Goal: Task Accomplishment & Management: Manage account settings

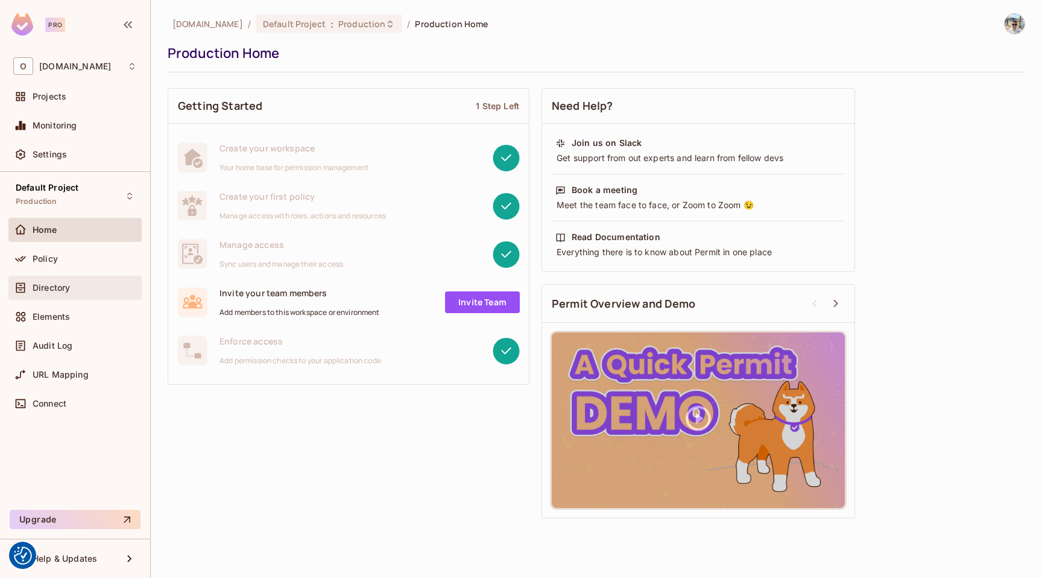
click at [48, 294] on div "Directory" at bounding box center [75, 288] width 124 height 14
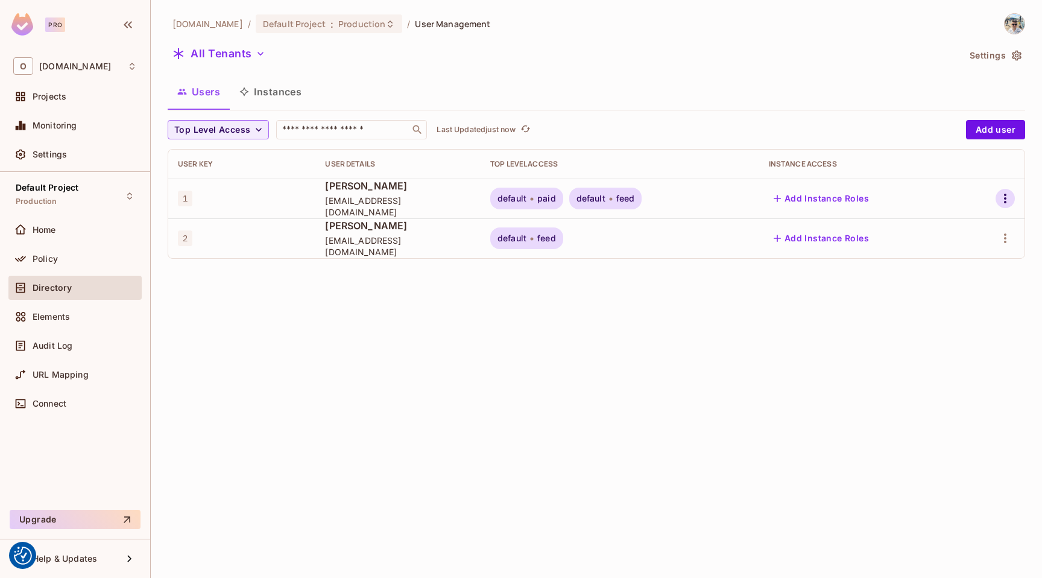
click at [1007, 194] on icon "button" at bounding box center [1005, 198] width 14 height 14
click at [960, 232] on li "Edit" at bounding box center [950, 226] width 112 height 27
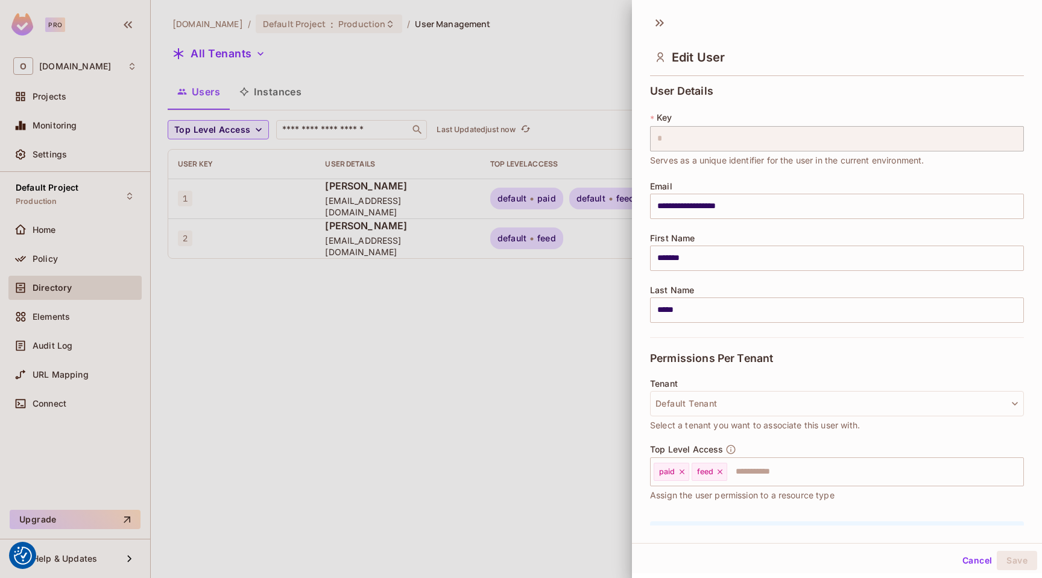
scroll to position [74, 0]
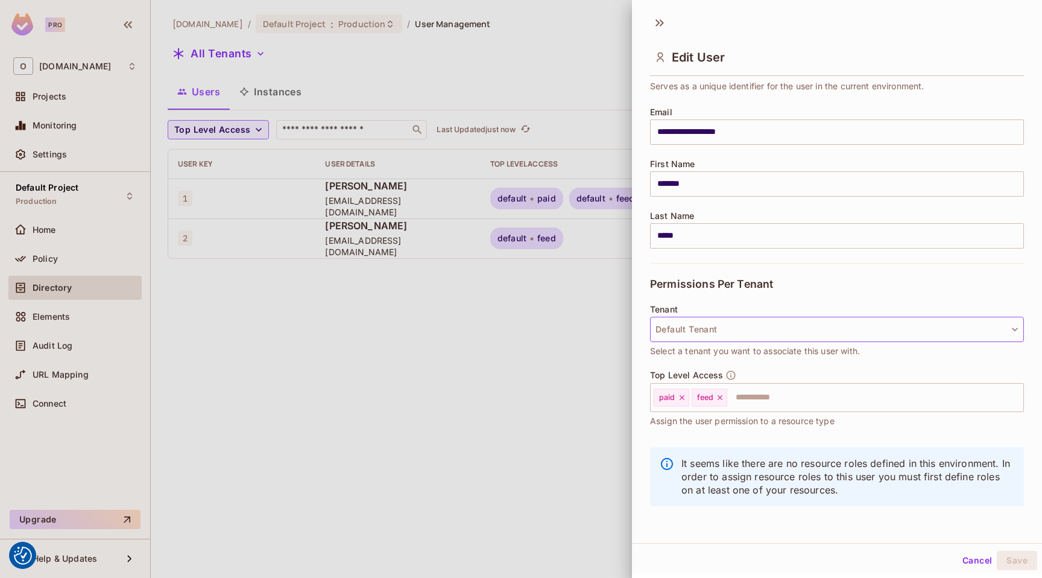
click at [709, 325] on button "Default Tenant" at bounding box center [837, 329] width 374 height 25
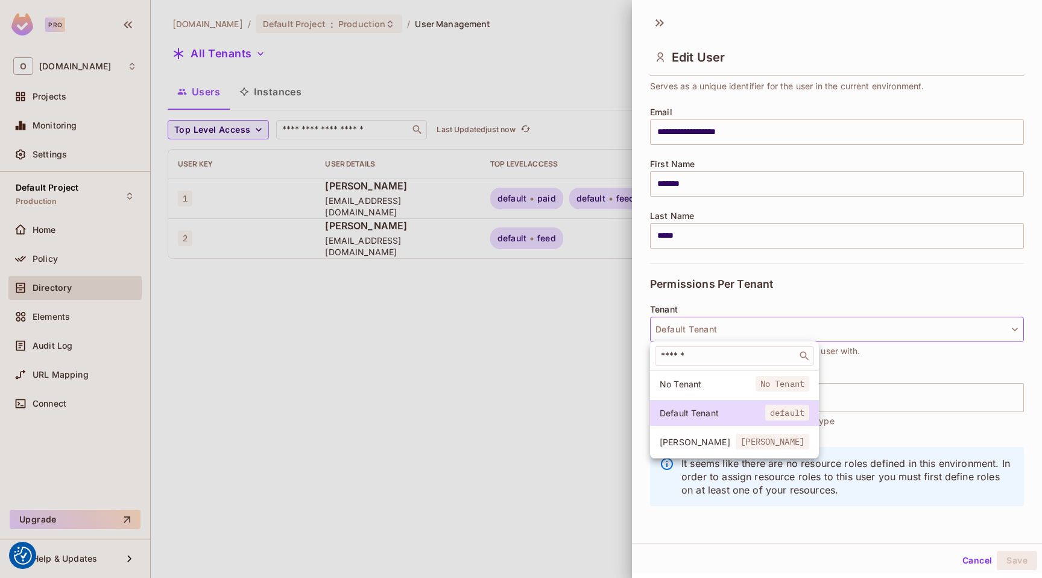
click at [690, 446] on span "[PERSON_NAME]" at bounding box center [698, 441] width 76 height 11
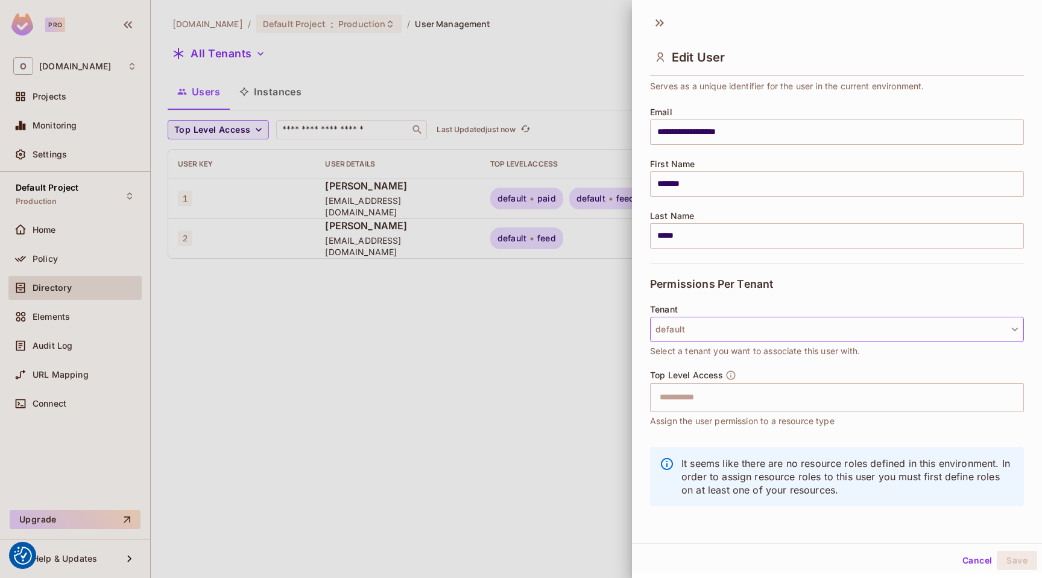
click at [709, 334] on button "default" at bounding box center [837, 329] width 374 height 25
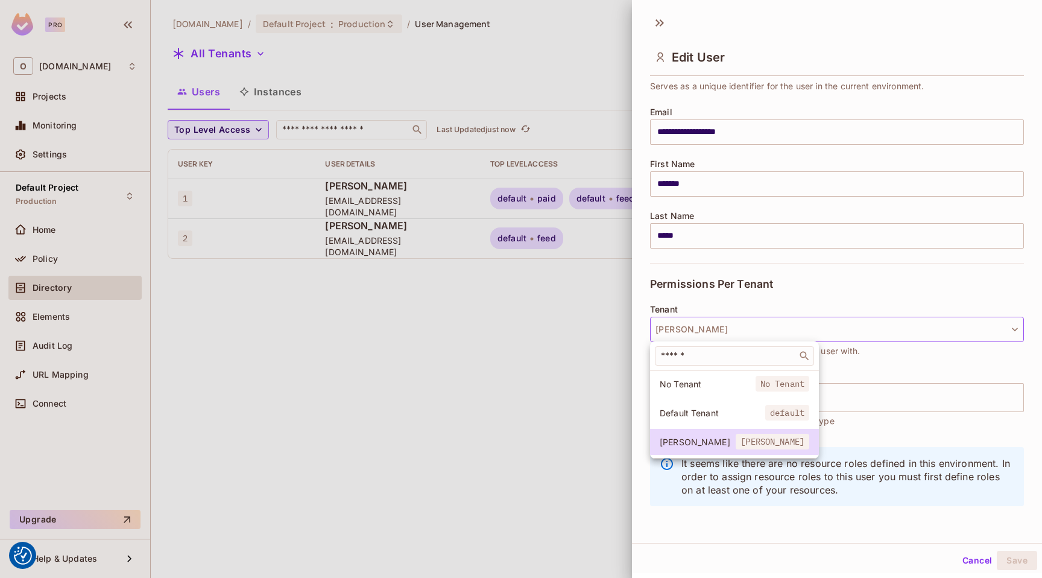
click at [691, 423] on li "Default Tenant default" at bounding box center [734, 413] width 169 height 26
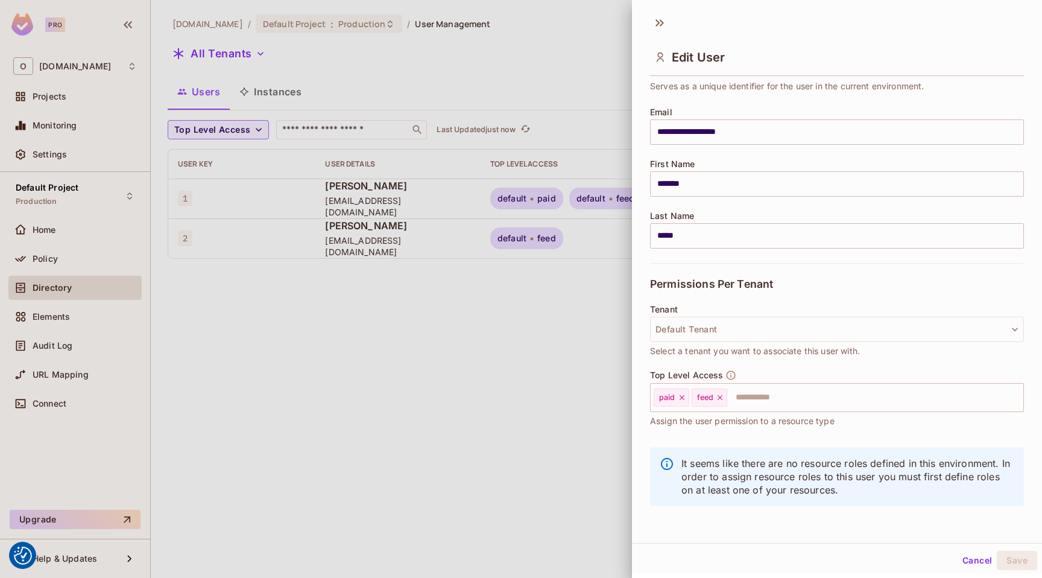
click at [576, 392] on div at bounding box center [521, 289] width 1042 height 578
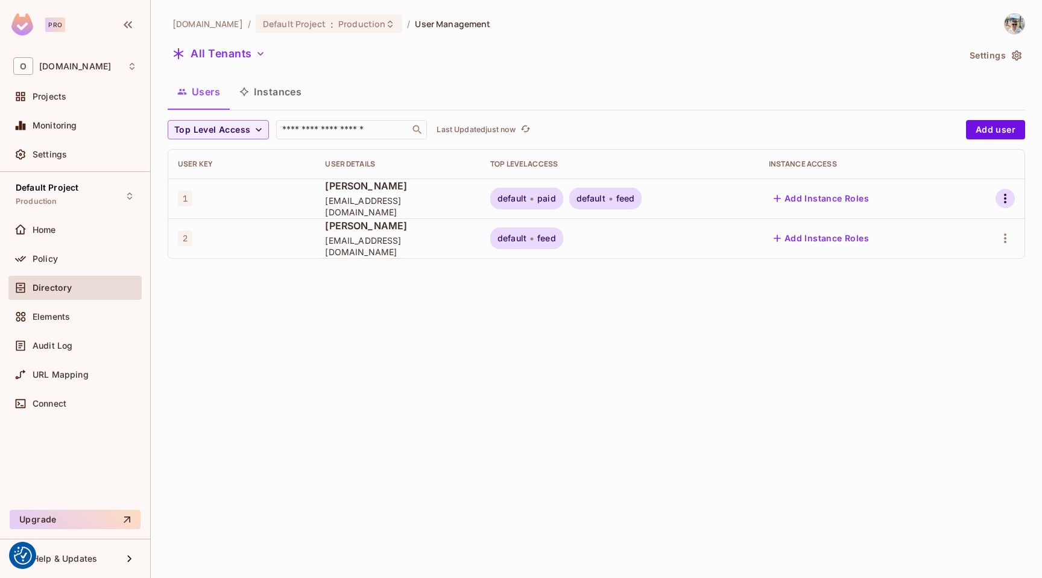
click at [1010, 201] on icon "button" at bounding box center [1005, 198] width 14 height 14
click at [947, 274] on div "Edit Attributes" at bounding box center [958, 279] width 60 height 12
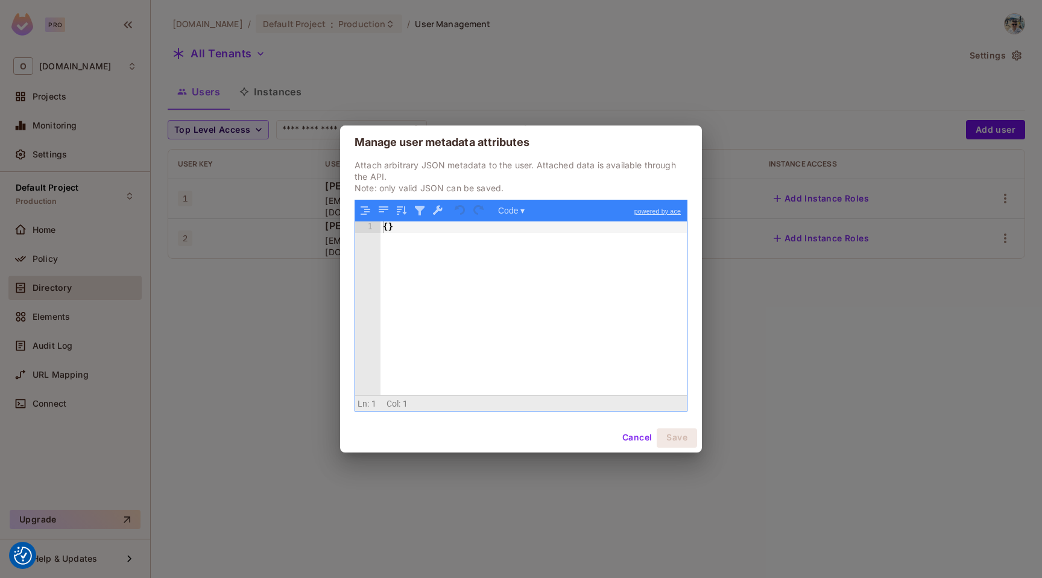
click at [630, 437] on button "Cancel" at bounding box center [637, 437] width 39 height 19
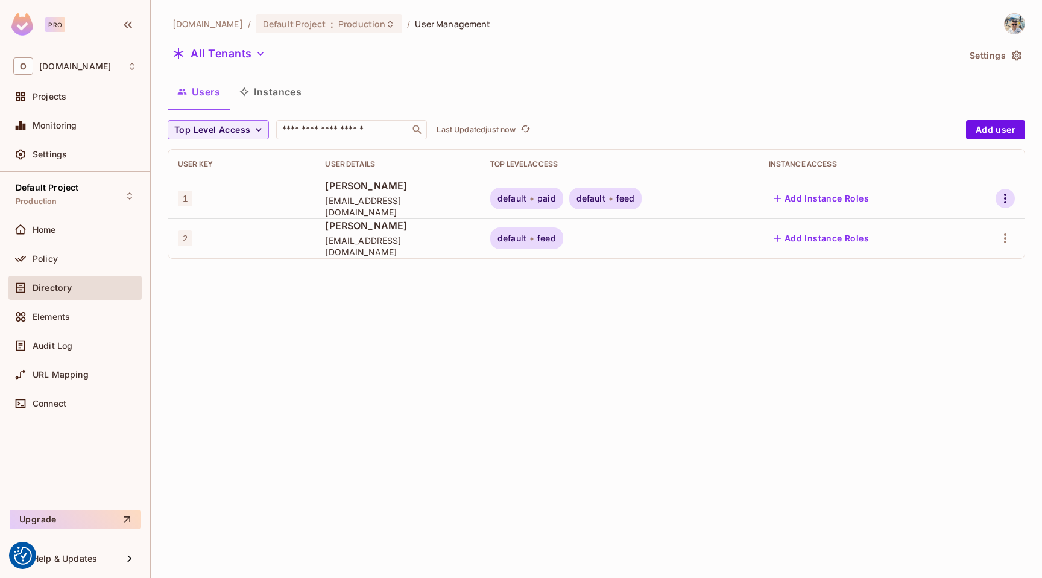
click at [1005, 197] on icon "button" at bounding box center [1005, 198] width 14 height 14
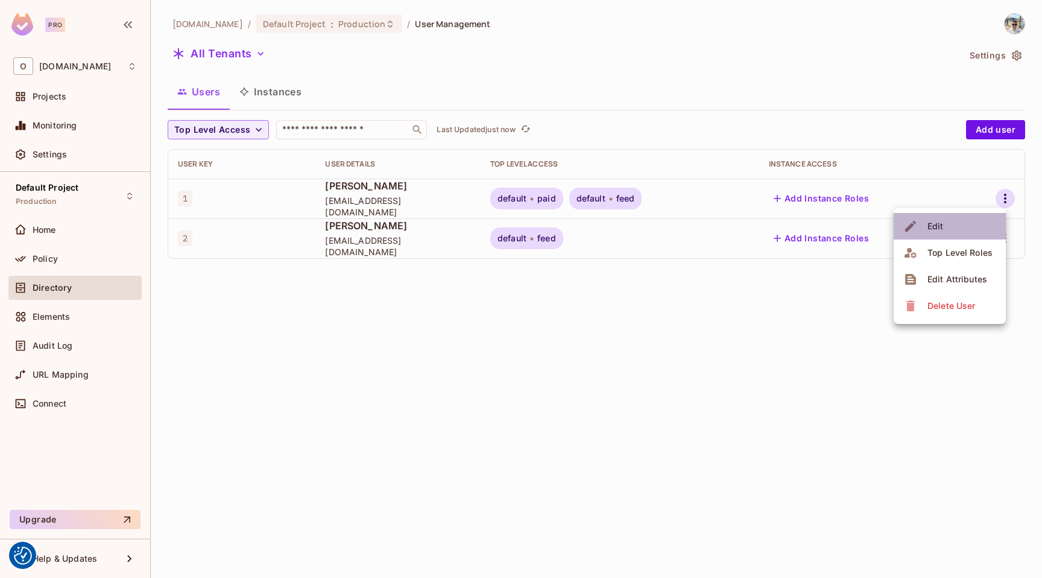
click at [963, 232] on li "Edit" at bounding box center [950, 226] width 112 height 27
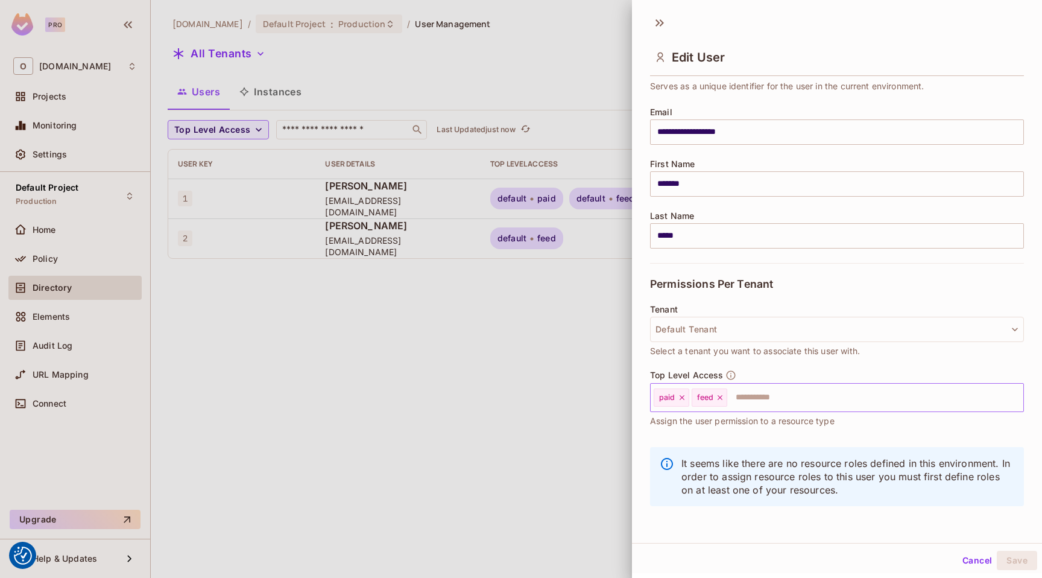
click at [757, 387] on input "text" at bounding box center [865, 397] width 272 height 24
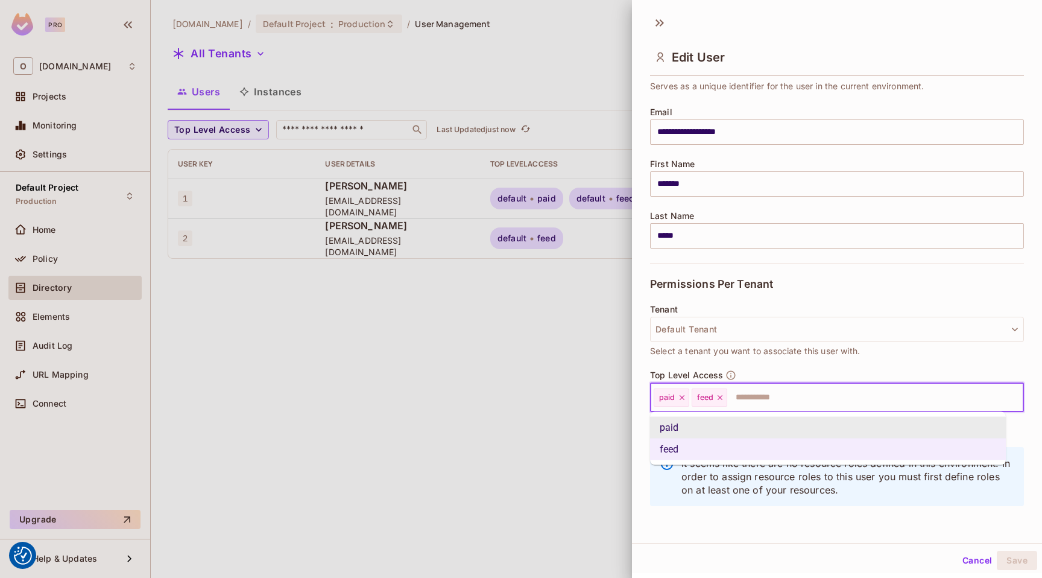
click at [757, 387] on input "text" at bounding box center [865, 397] width 272 height 24
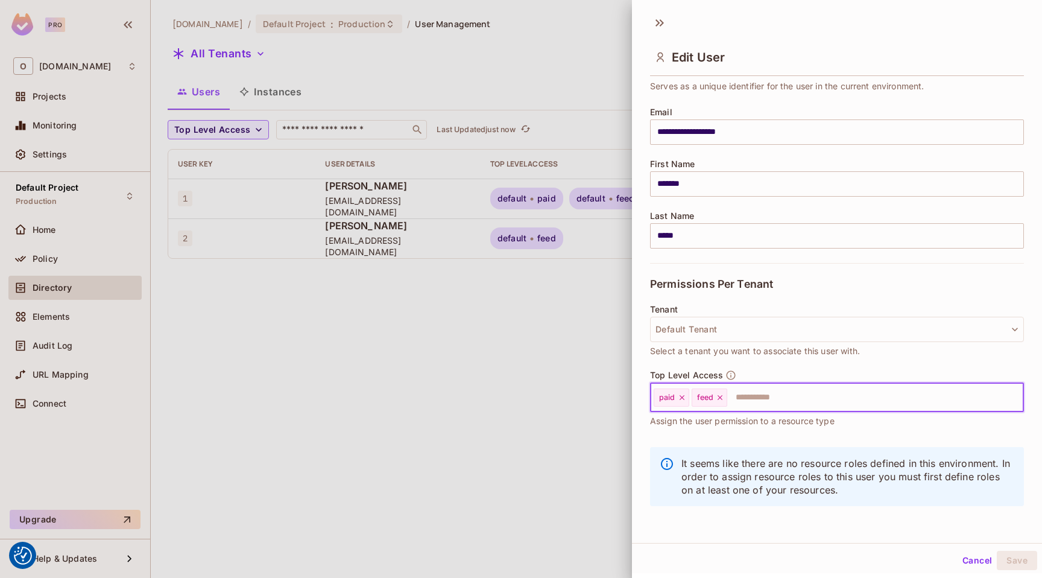
click at [492, 382] on div at bounding box center [521, 289] width 1042 height 578
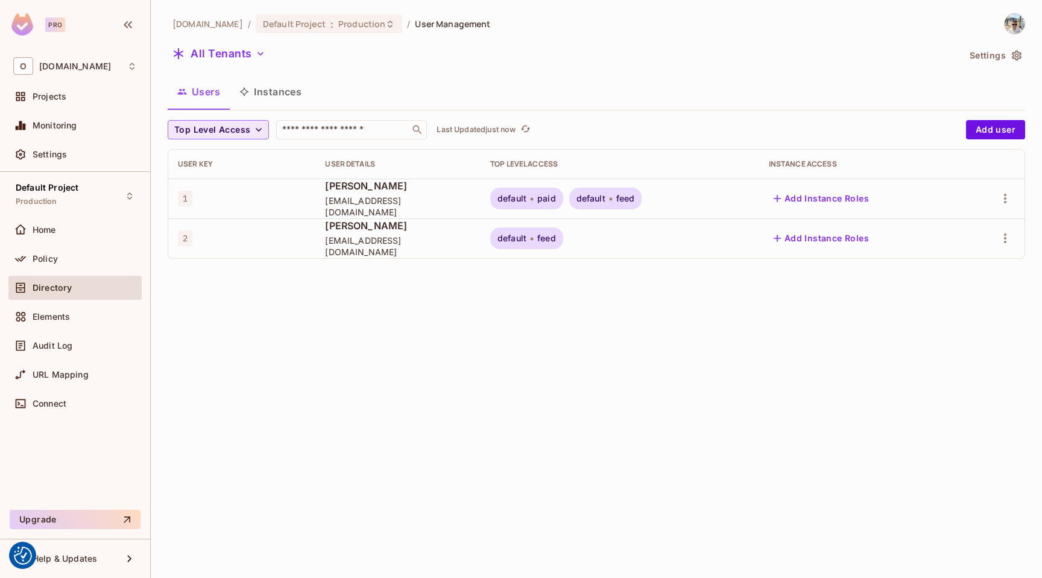
click at [253, 131] on icon "button" at bounding box center [259, 130] width 12 height 12
click at [252, 121] on div at bounding box center [521, 289] width 1042 height 578
click at [255, 98] on button "Instances" at bounding box center [270, 92] width 81 height 30
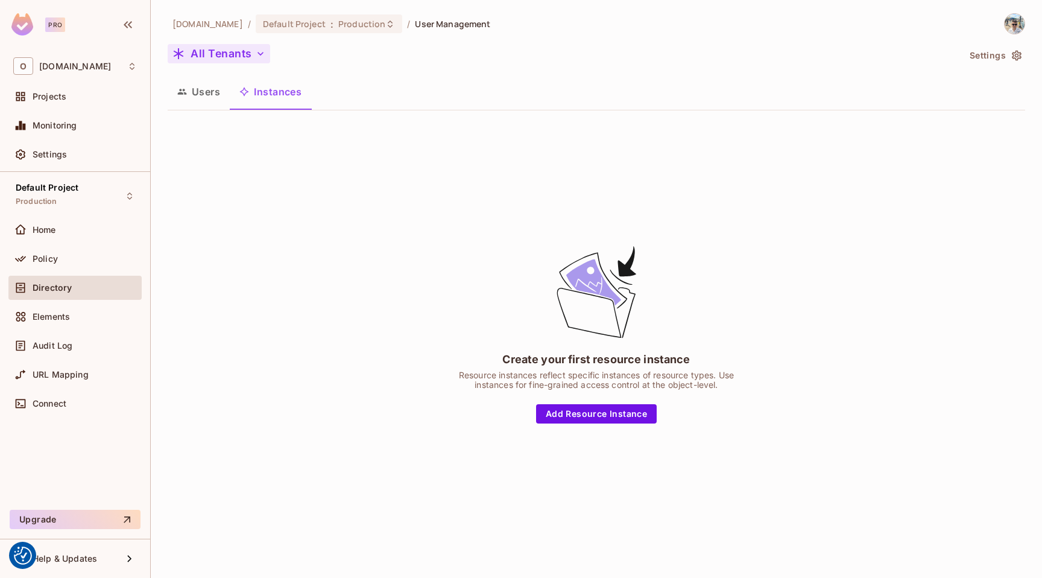
click at [261, 52] on icon "button" at bounding box center [261, 54] width 12 height 12
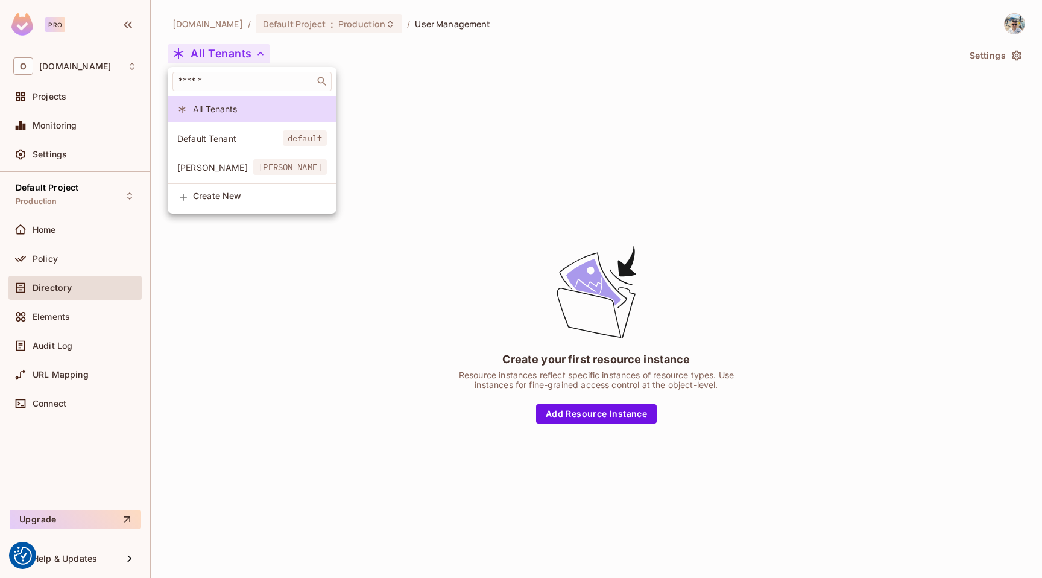
click at [395, 88] on div at bounding box center [521, 289] width 1042 height 578
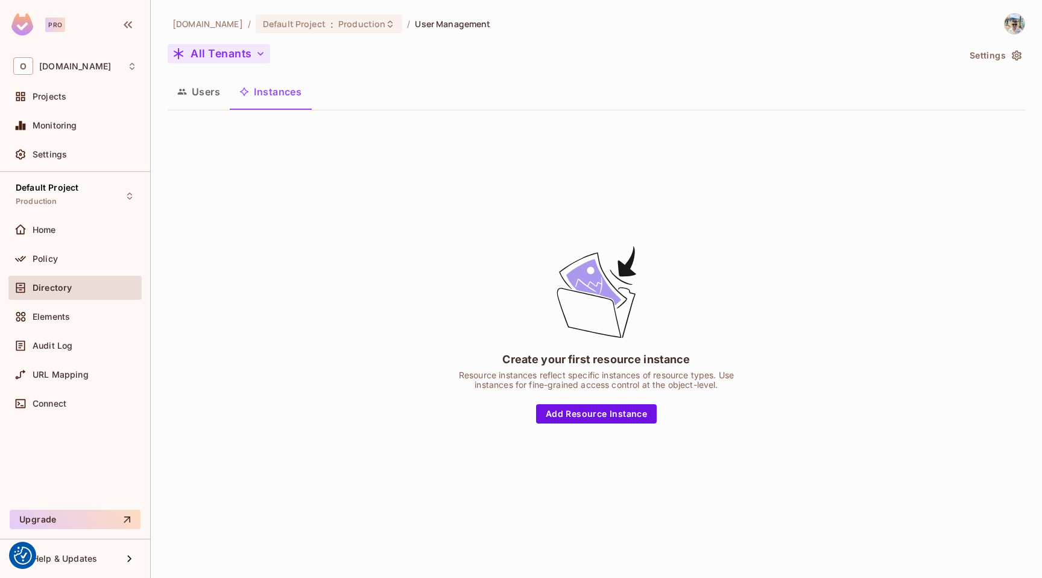
click at [204, 98] on button "Users" at bounding box center [199, 92] width 62 height 30
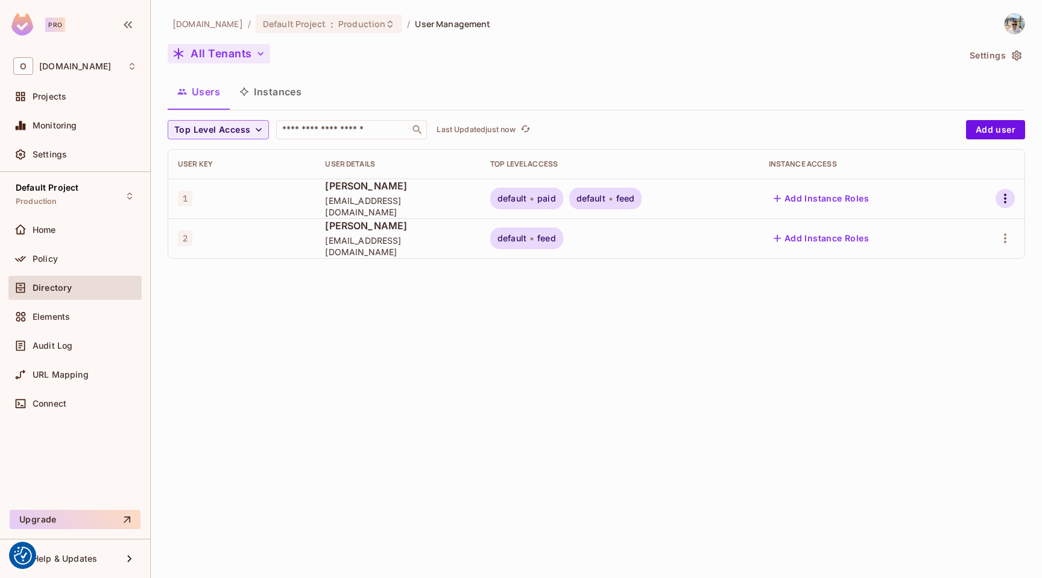
click at [1011, 194] on icon "button" at bounding box center [1005, 198] width 14 height 14
click at [974, 220] on li "Edit" at bounding box center [950, 226] width 112 height 27
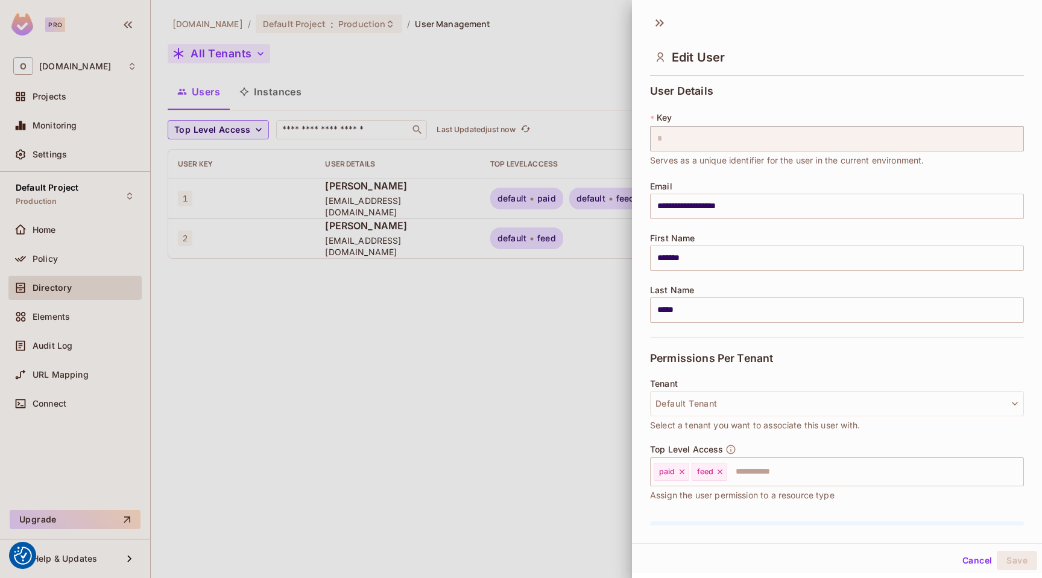
scroll to position [74, 0]
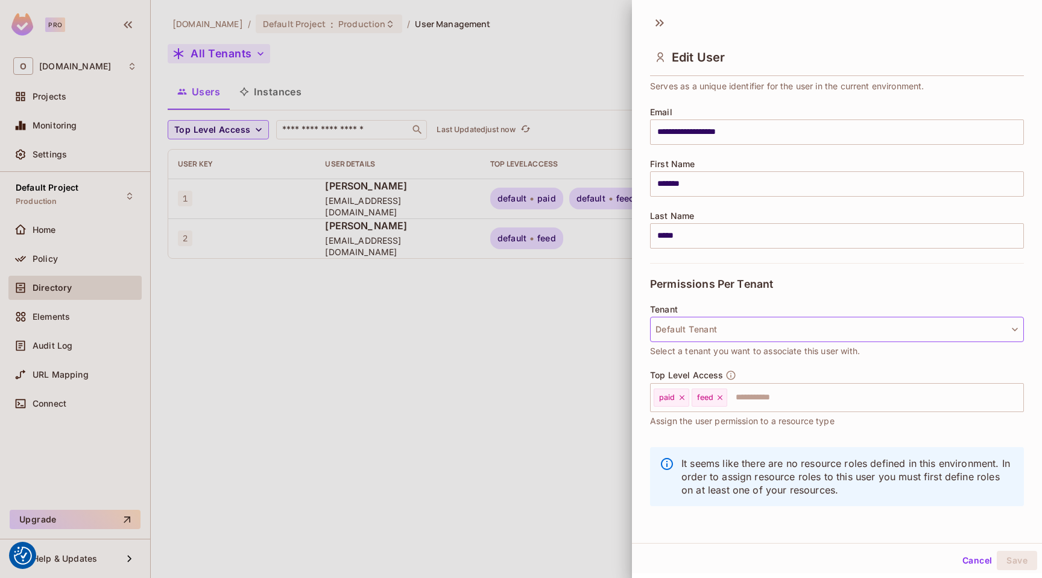
click at [729, 328] on button "Default Tenant" at bounding box center [837, 329] width 374 height 25
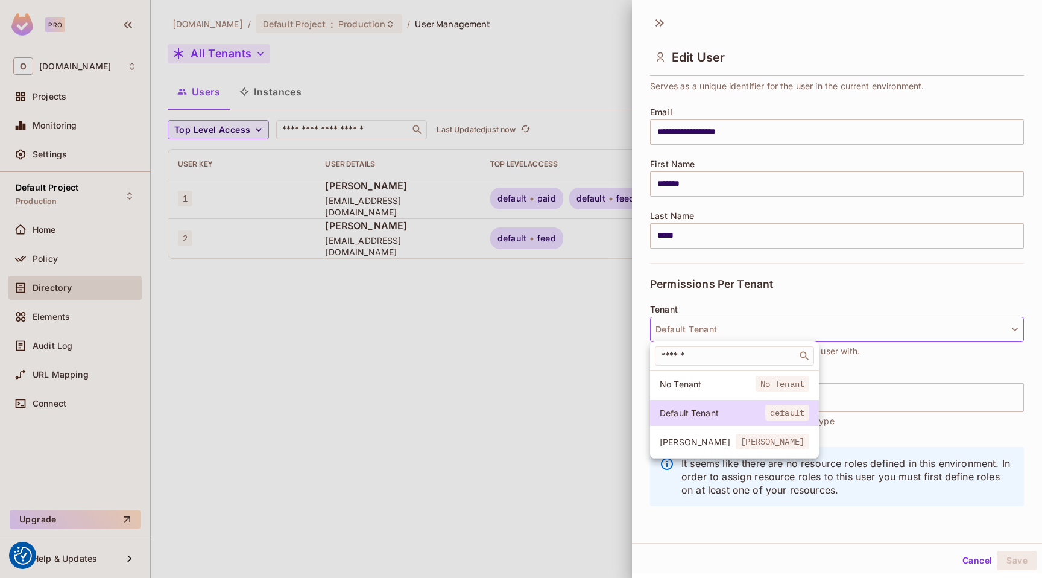
click at [707, 434] on li "[PERSON_NAME] [PERSON_NAME]" at bounding box center [734, 442] width 169 height 26
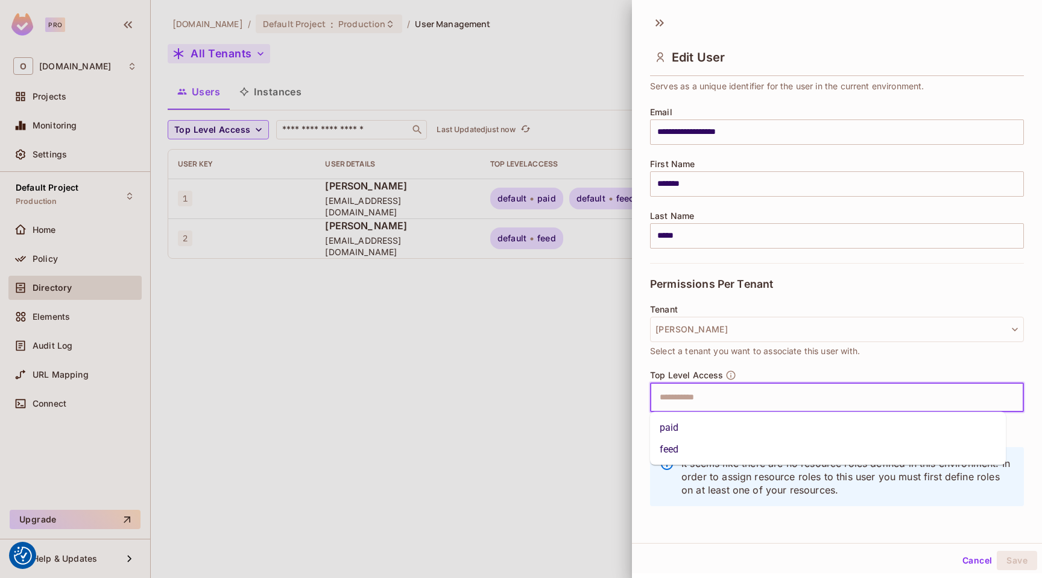
click at [723, 392] on input "text" at bounding box center [827, 397] width 348 height 24
click at [709, 433] on li "paid" at bounding box center [828, 428] width 356 height 22
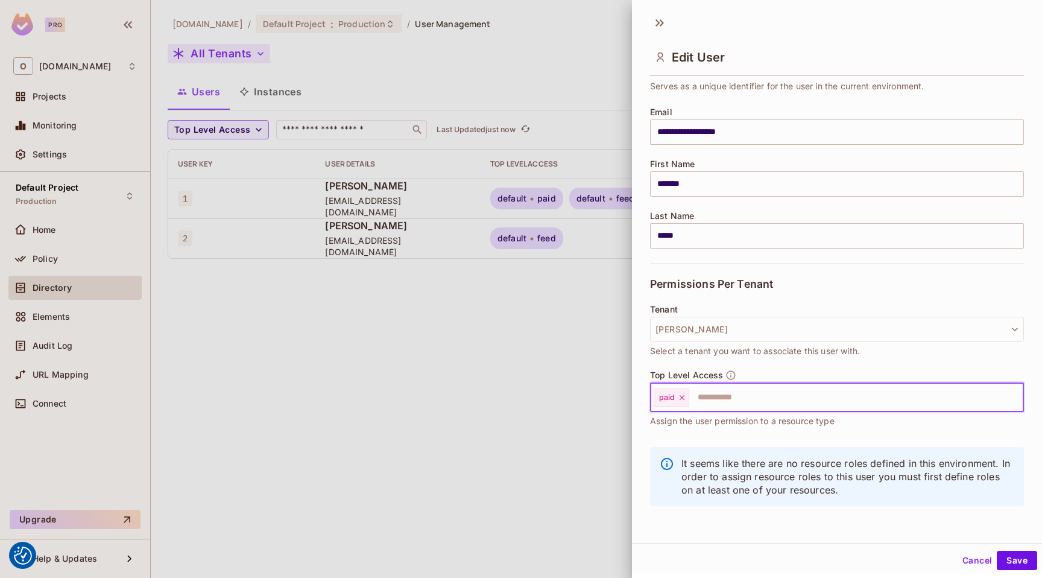
click at [729, 401] on input "text" at bounding box center [846, 397] width 310 height 24
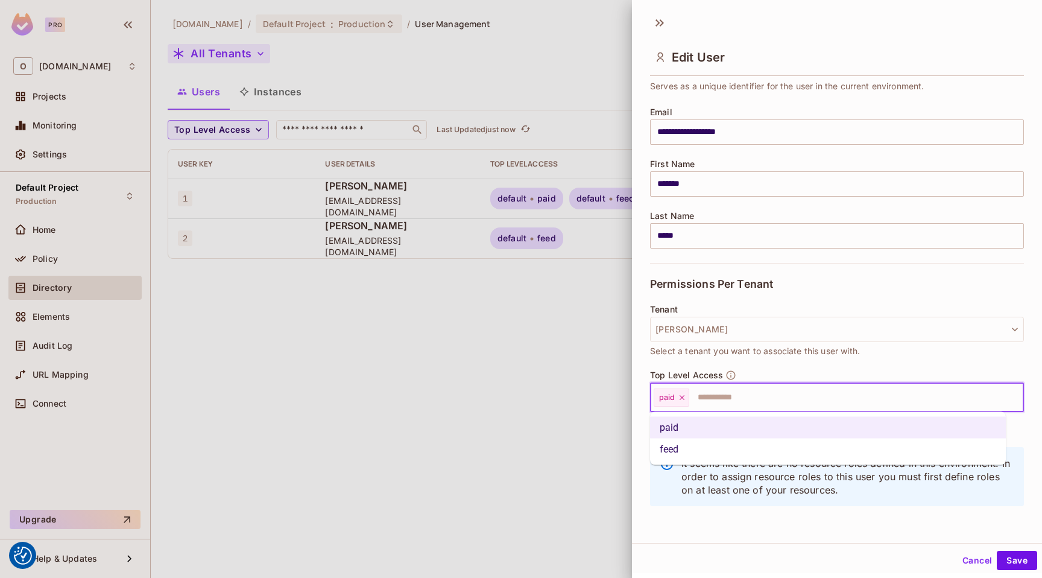
click at [722, 455] on li "feed" at bounding box center [828, 450] width 356 height 22
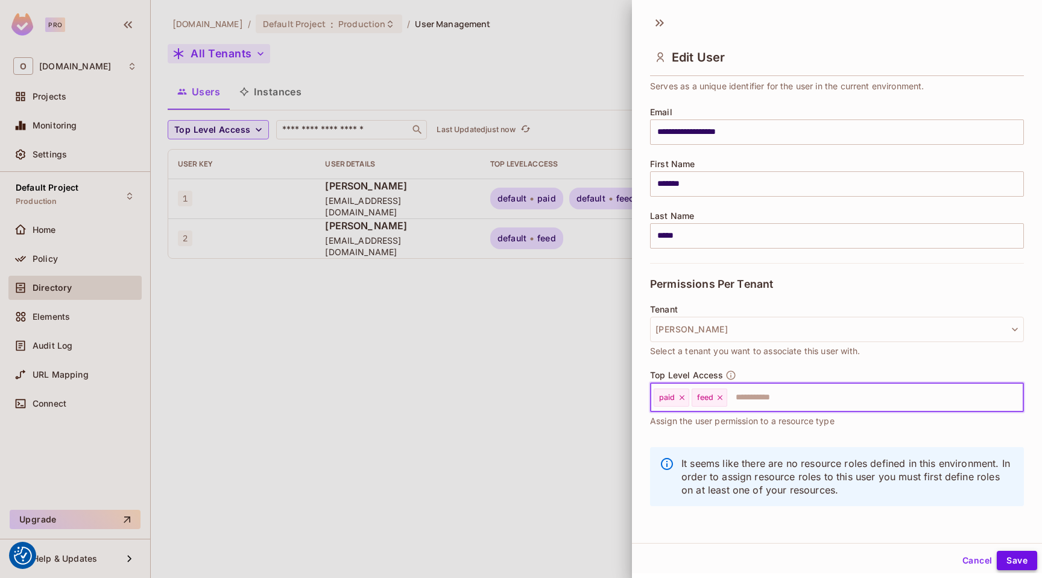
click at [1008, 559] on button "Save" at bounding box center [1017, 560] width 40 height 19
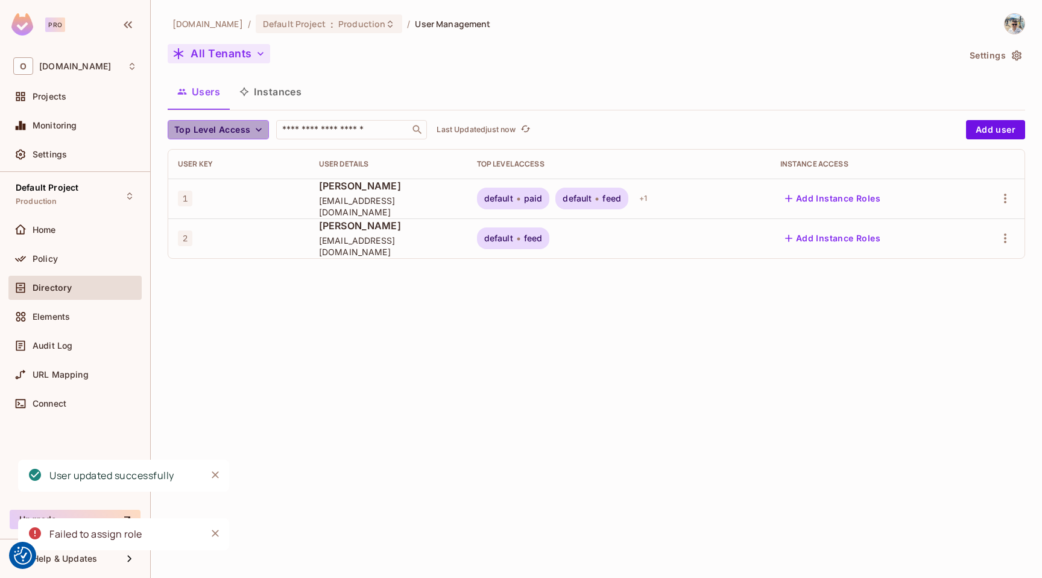
click at [250, 130] on button "Top Level Access" at bounding box center [218, 129] width 101 height 19
click at [250, 130] on div at bounding box center [521, 289] width 1042 height 578
click at [226, 120] on button "Top Level Access" at bounding box center [218, 129] width 101 height 19
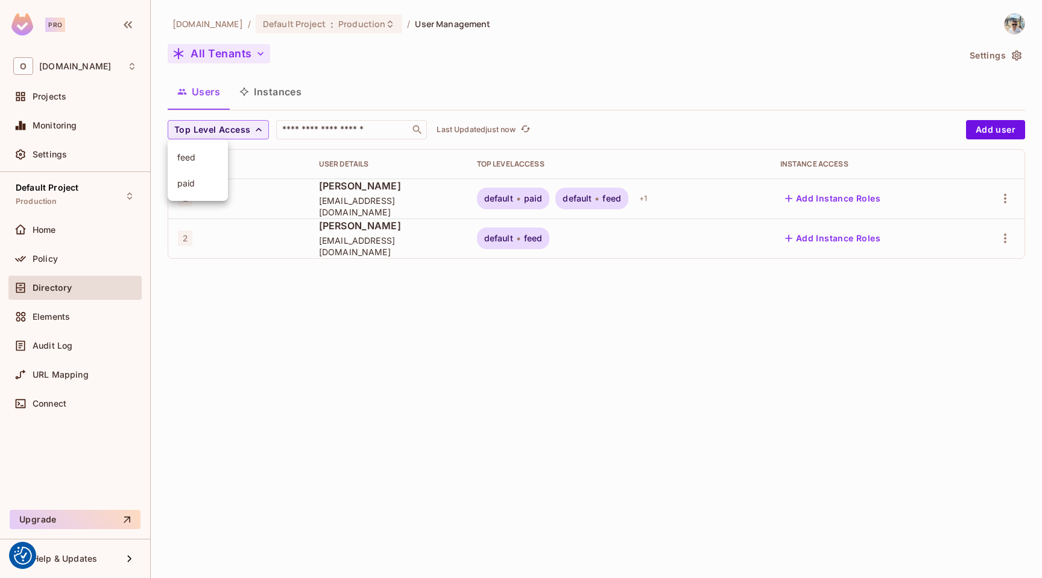
click at [225, 128] on div at bounding box center [521, 289] width 1042 height 578
click at [225, 128] on span "Top Level Access" at bounding box center [212, 129] width 76 height 15
click at [225, 128] on div at bounding box center [521, 289] width 1042 height 578
click at [225, 53] on button "All Tenants" at bounding box center [219, 53] width 103 height 19
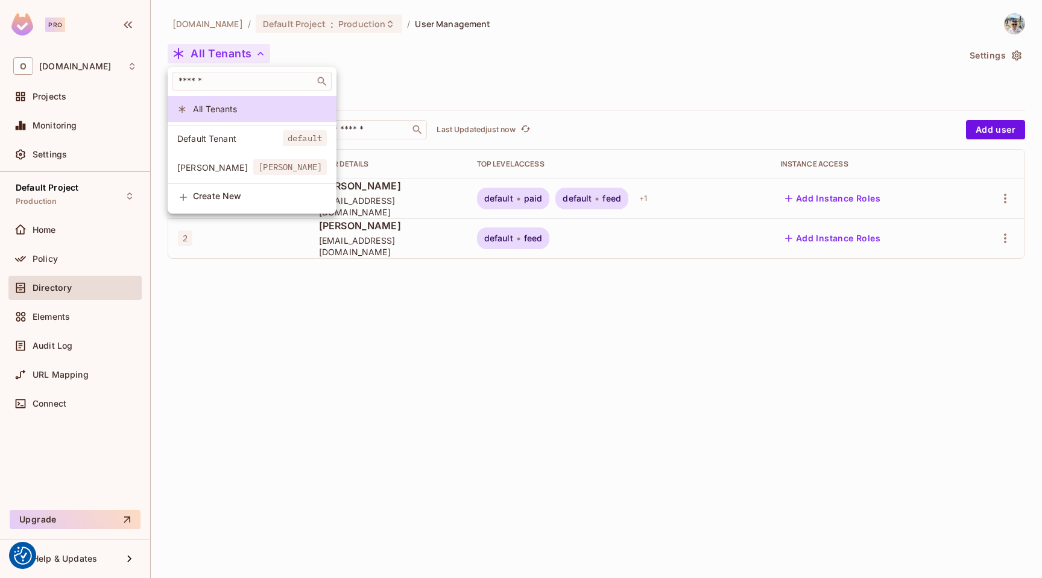
click at [241, 159] on li "[PERSON_NAME] [PERSON_NAME]" at bounding box center [252, 167] width 169 height 26
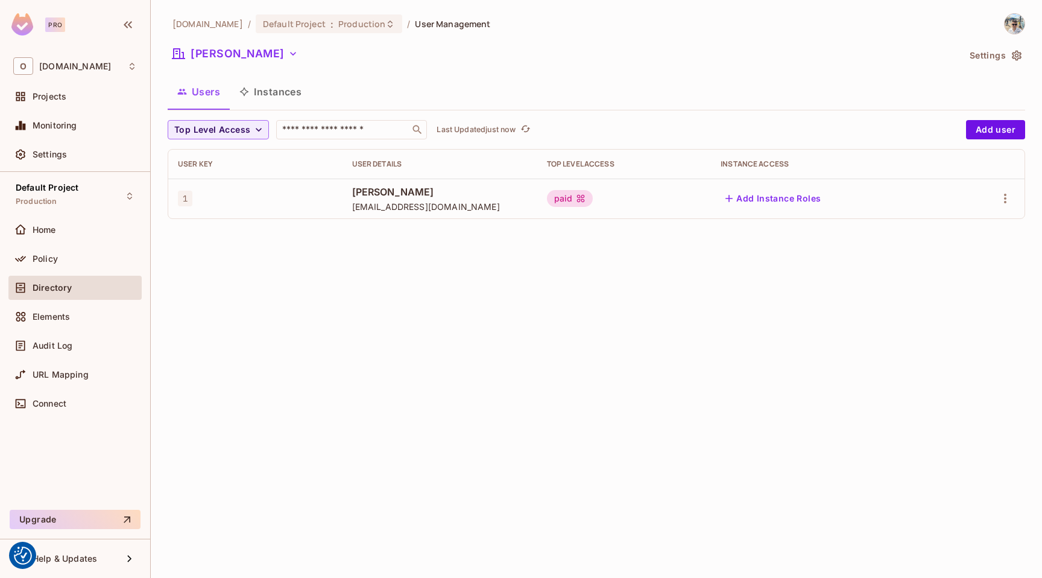
click at [1020, 56] on icon "button" at bounding box center [1017, 56] width 10 height 10
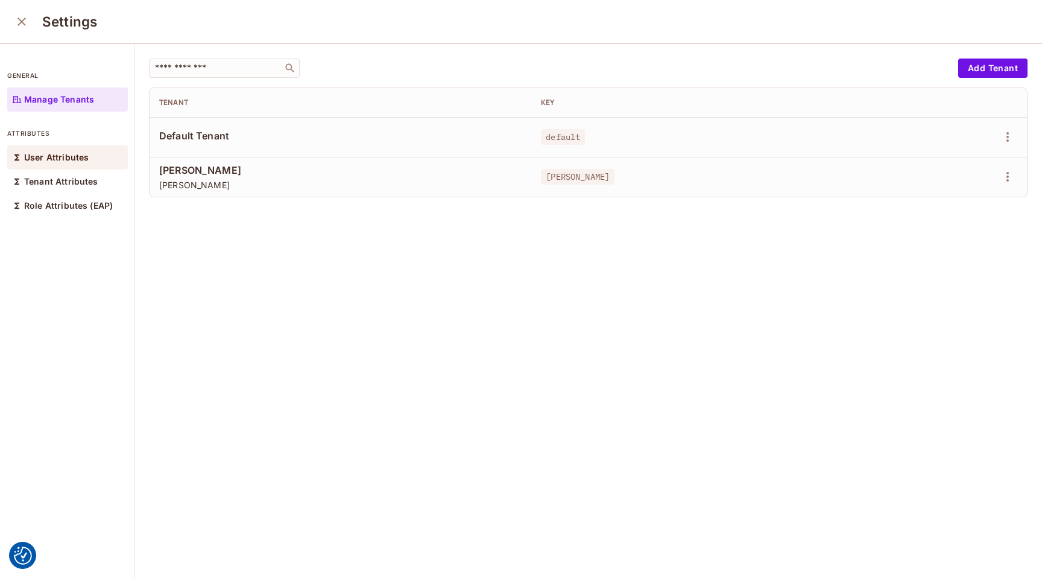
click at [80, 162] on p "User Attributes" at bounding box center [56, 158] width 65 height 10
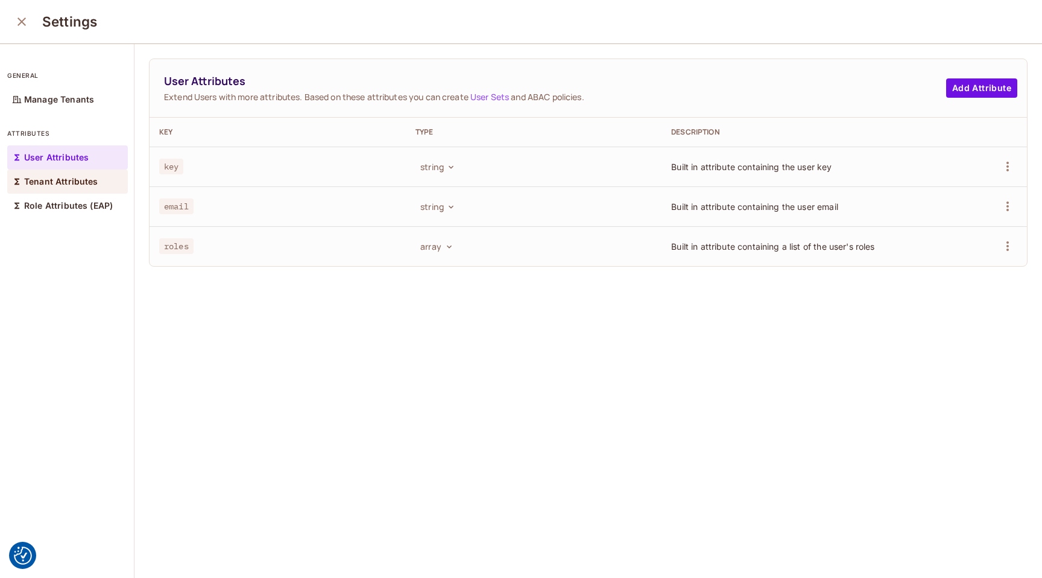
click at [80, 185] on p "Tenant Attributes" at bounding box center [61, 182] width 74 height 10
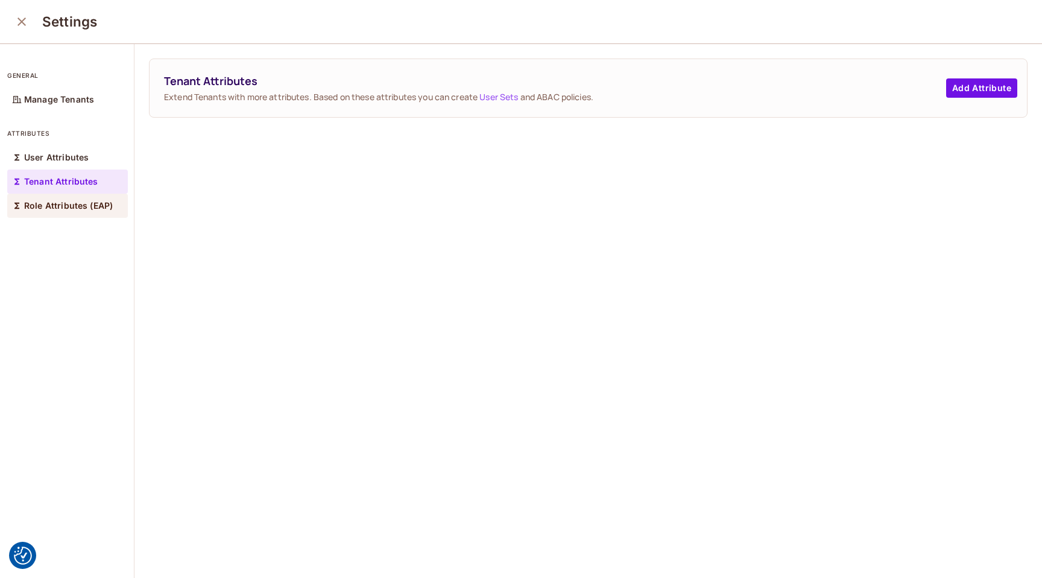
click at [75, 211] on p "Role Attributes (EAP)" at bounding box center [68, 206] width 89 height 10
click at [83, 183] on p "Tenant Attributes" at bounding box center [61, 182] width 74 height 10
click at [69, 156] on p "User Attributes" at bounding box center [56, 158] width 65 height 10
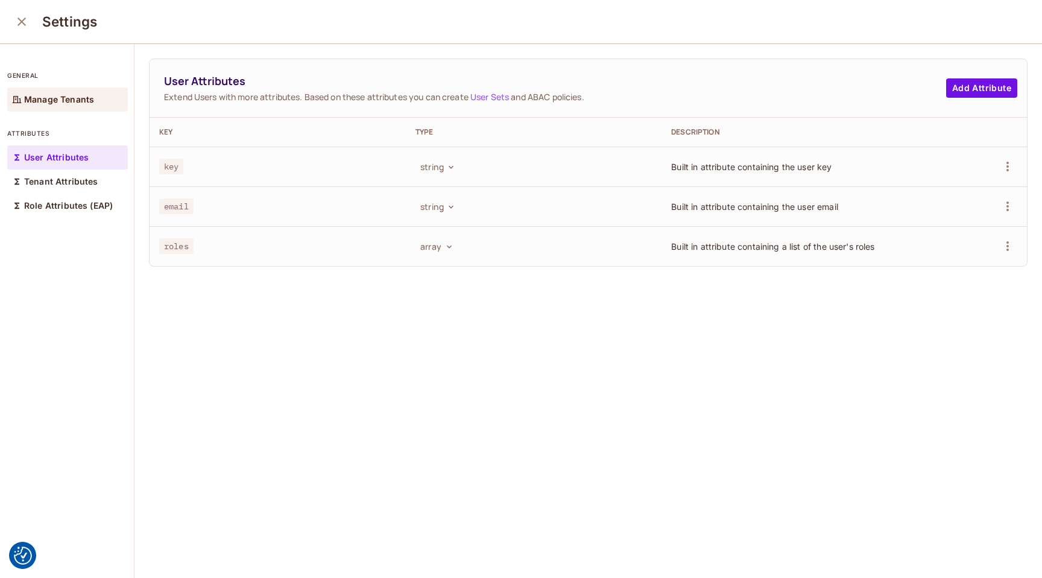
click at [64, 98] on p "Manage Tenants" at bounding box center [59, 100] width 70 height 10
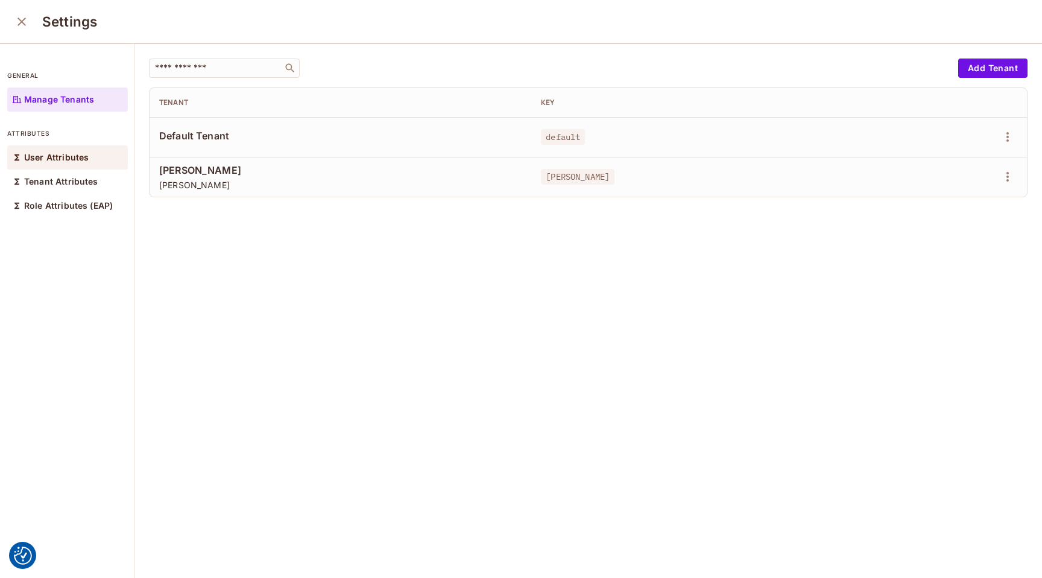
click at [69, 156] on p "User Attributes" at bounding box center [56, 158] width 65 height 10
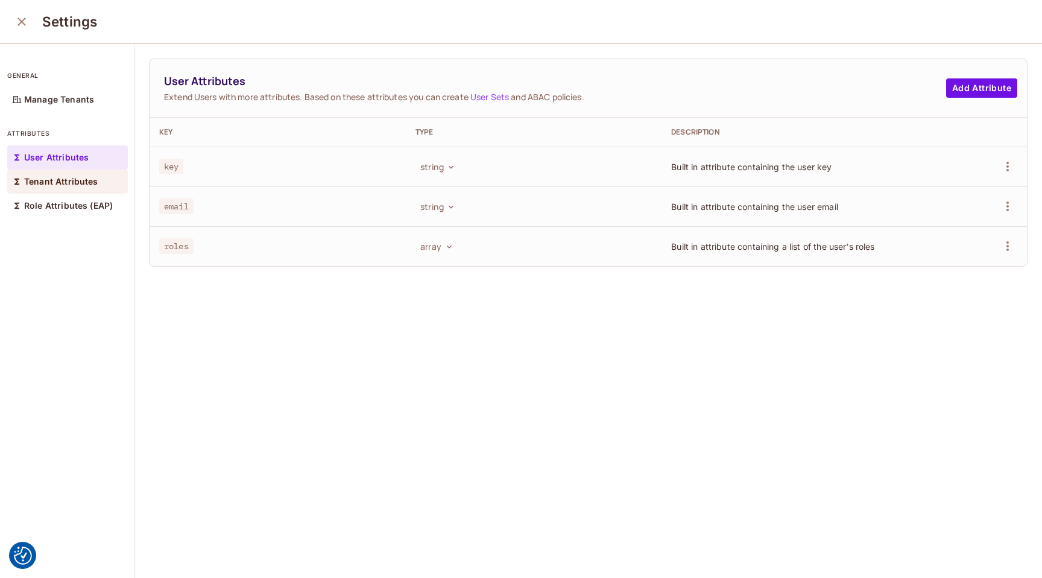
click at [68, 183] on p "Tenant Attributes" at bounding box center [61, 182] width 74 height 10
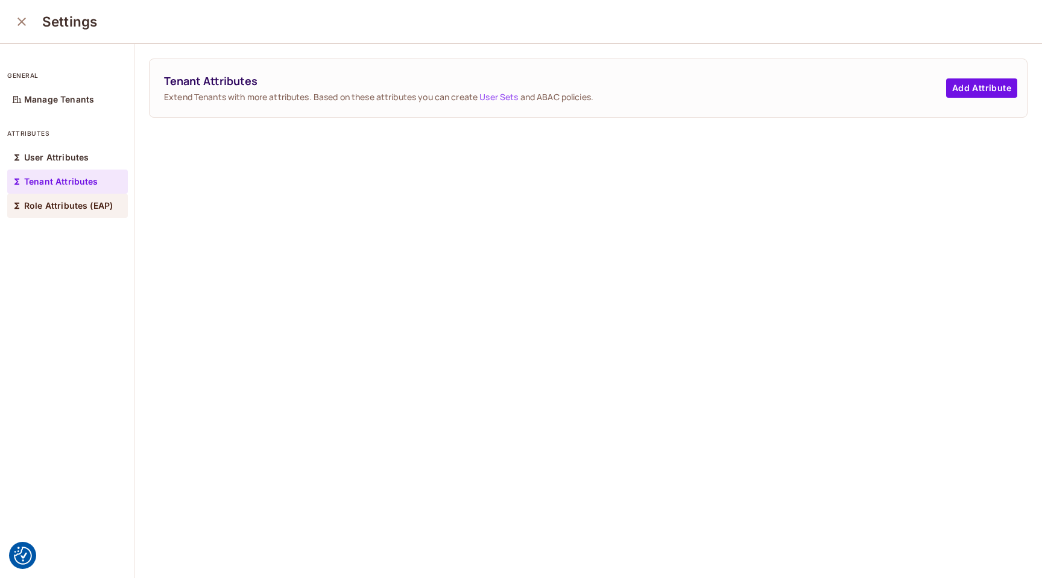
click at [71, 198] on div "Role Attributes (EAP)" at bounding box center [67, 206] width 121 height 24
click at [81, 181] on p "Tenant Attributes" at bounding box center [61, 182] width 74 height 10
click at [97, 204] on p "Role Attributes (EAP)" at bounding box center [68, 206] width 89 height 10
